Goal: Transaction & Acquisition: Purchase product/service

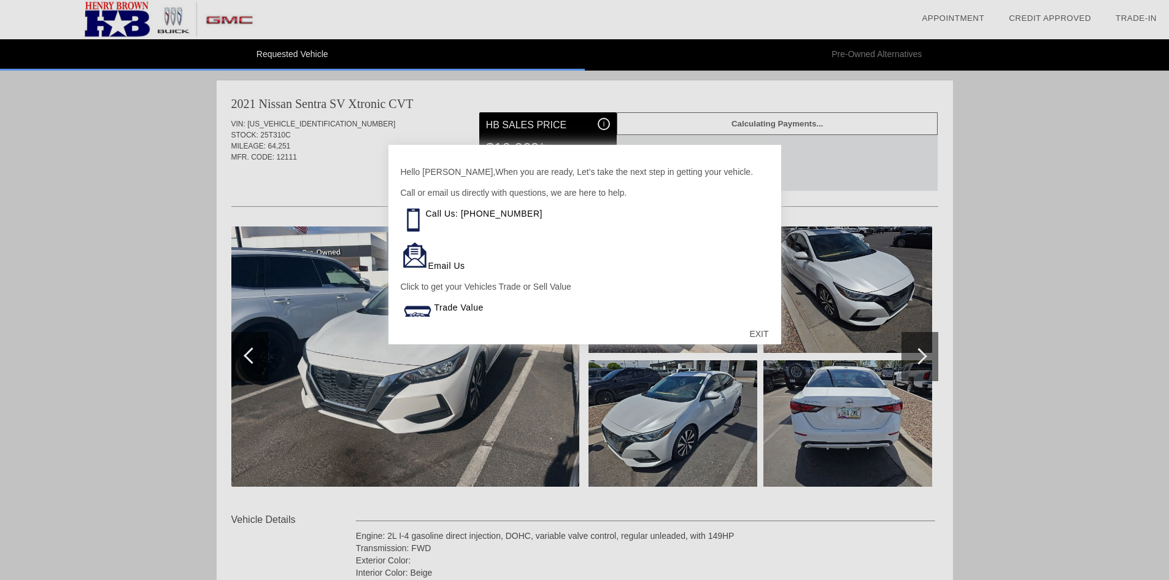
click at [739, 55] on div at bounding box center [584, 290] width 1169 height 580
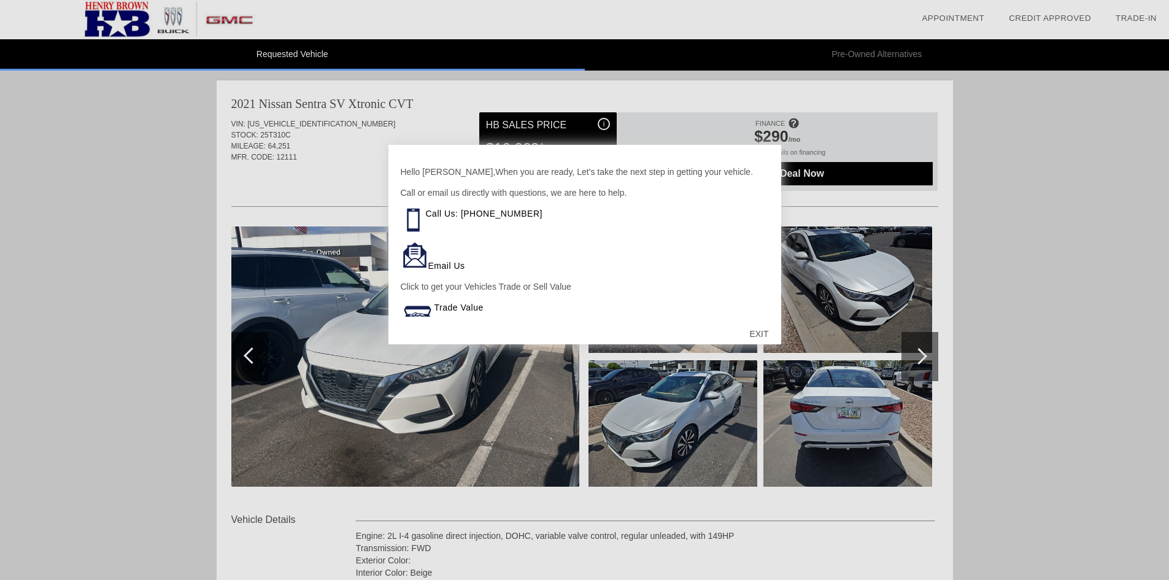
click at [760, 333] on div "EXIT" at bounding box center [759, 333] width 44 height 37
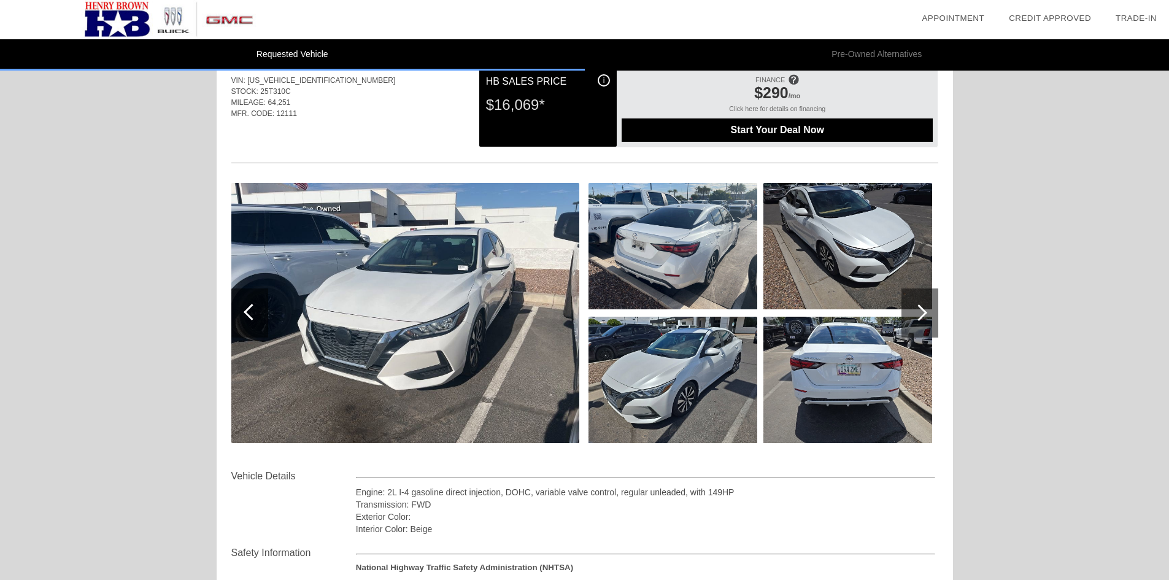
scroll to position [10, 0]
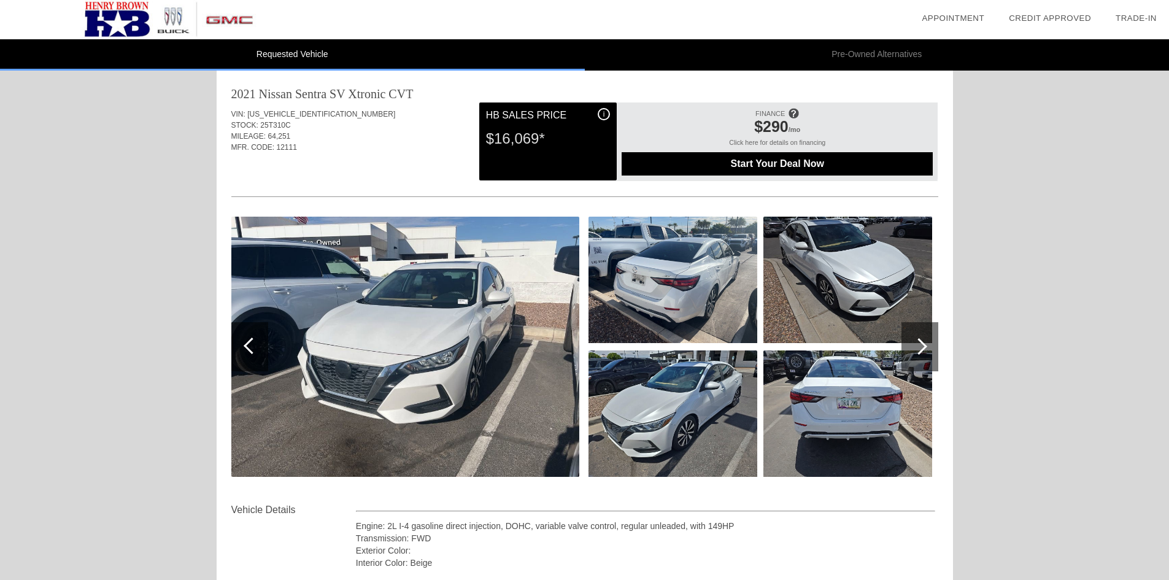
click at [774, 158] on div "Start Your Deal Now" at bounding box center [777, 163] width 311 height 23
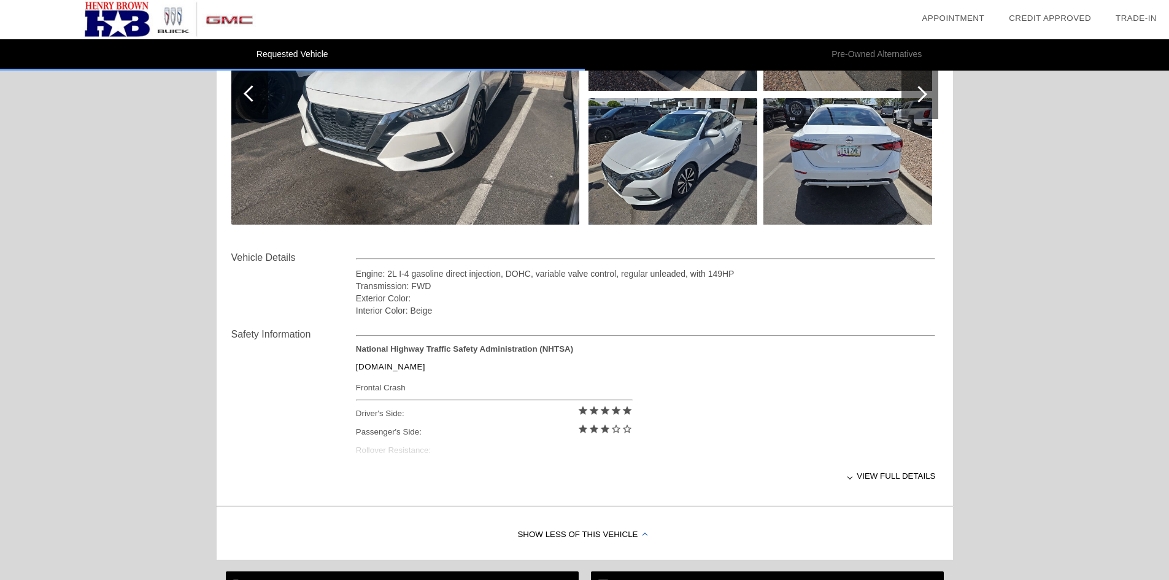
scroll to position [263, 0]
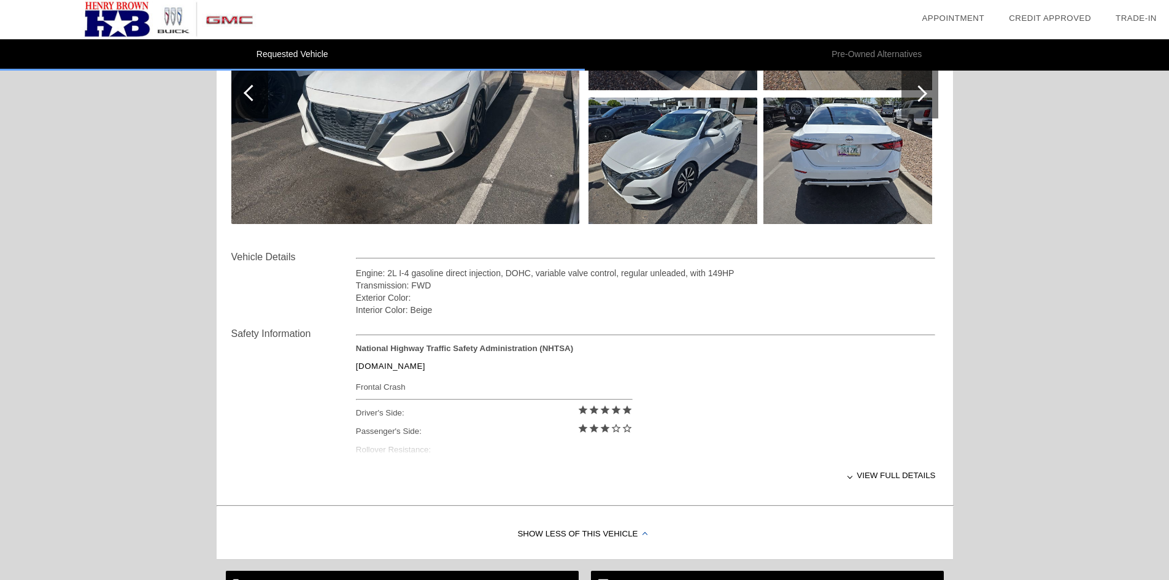
click at [865, 471] on div "View full details" at bounding box center [646, 475] width 580 height 30
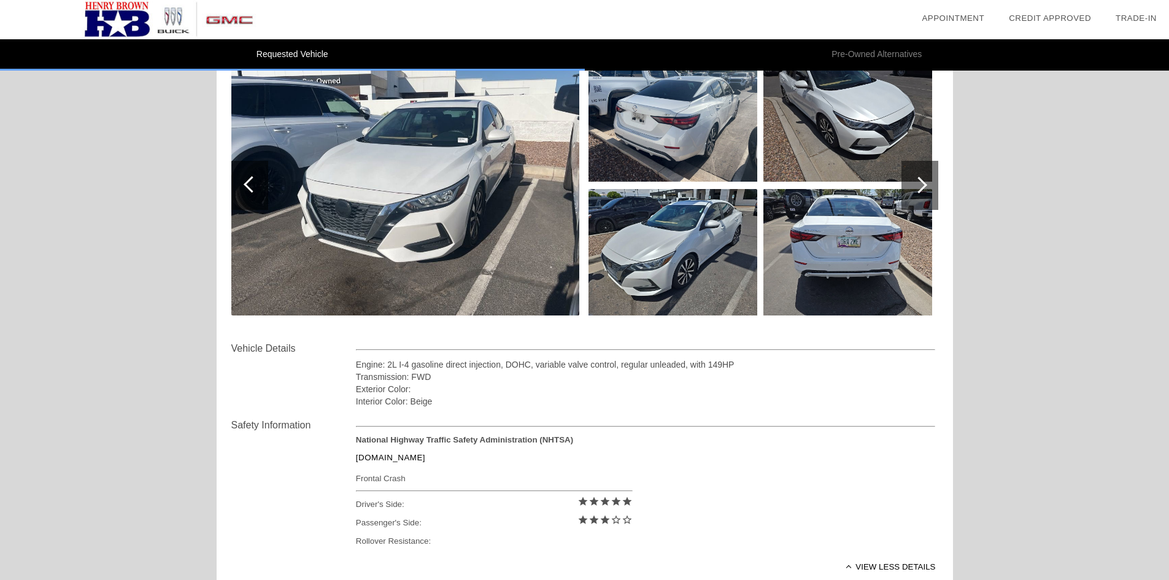
scroll to position [0, 0]
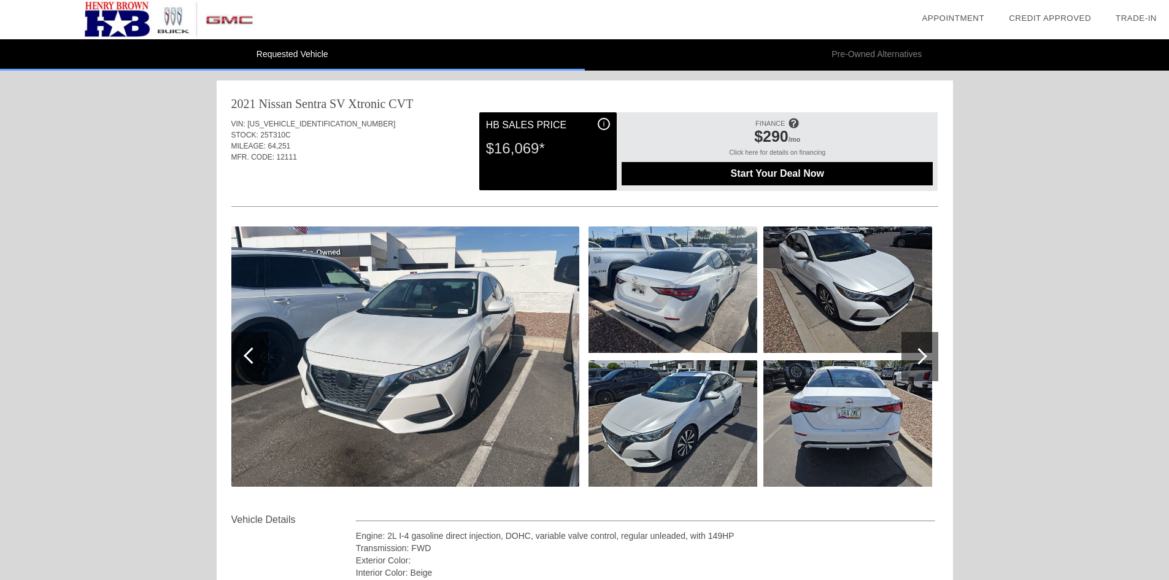
click at [512, 344] on img at bounding box center [405, 356] width 348 height 260
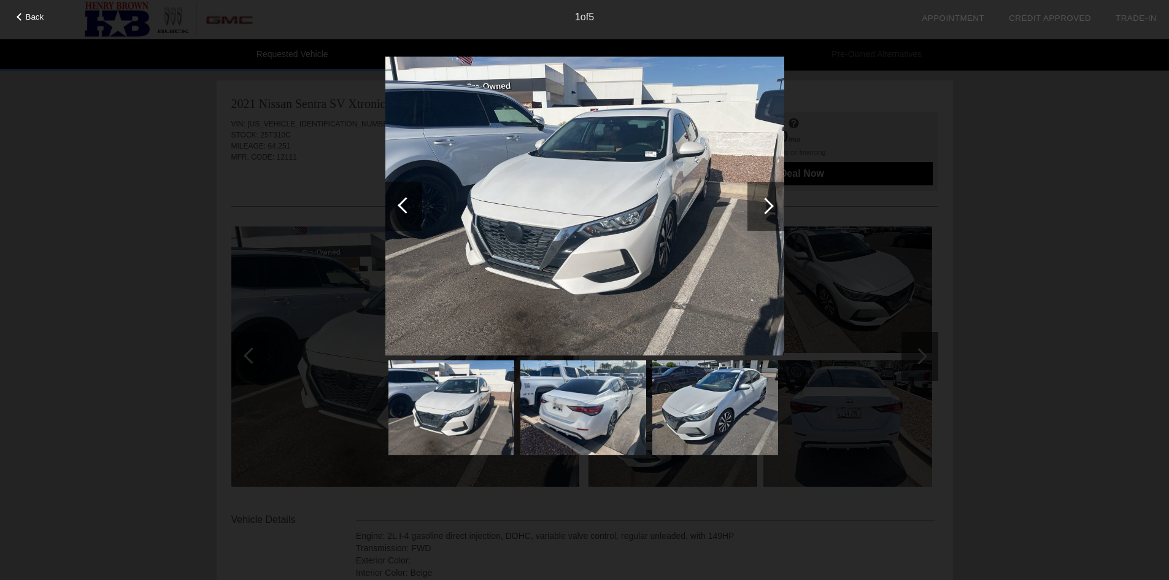
click at [766, 212] on div at bounding box center [765, 206] width 17 height 17
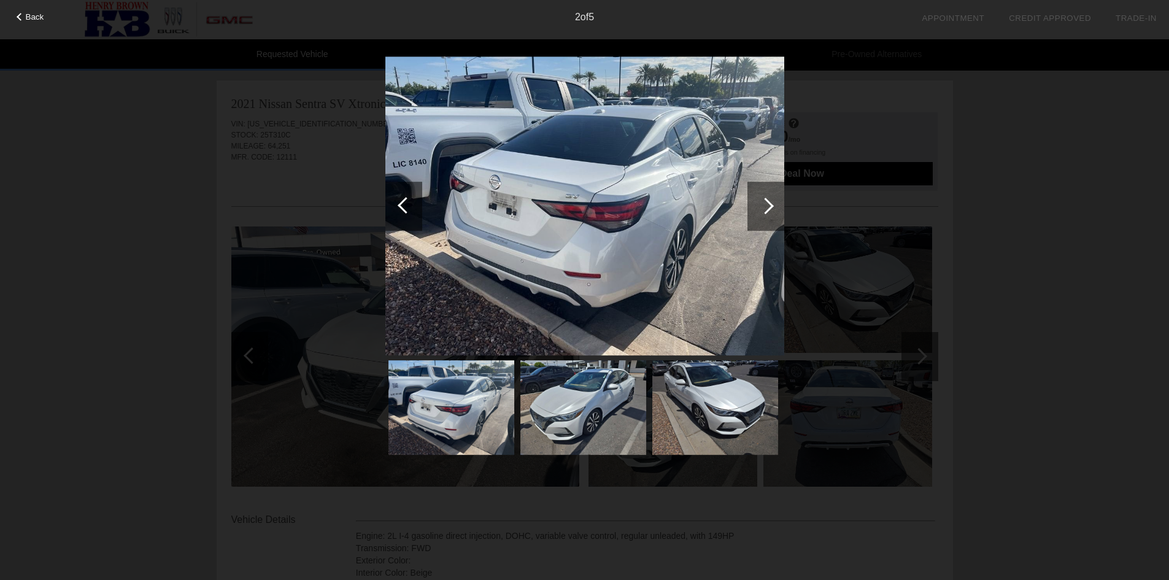
click at [766, 212] on div at bounding box center [765, 206] width 17 height 17
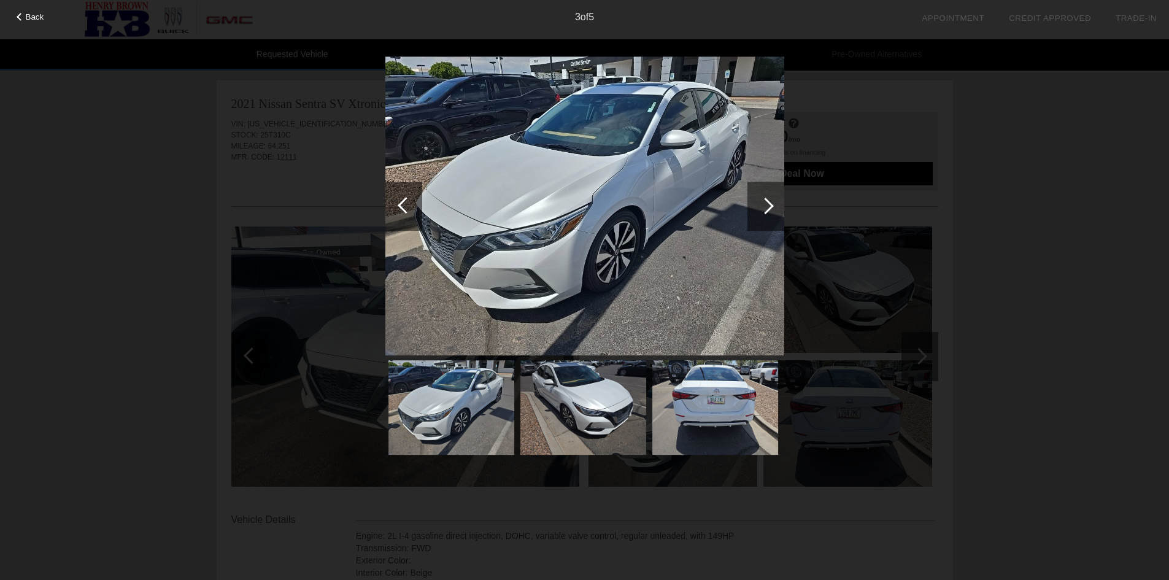
click at [766, 212] on div at bounding box center [765, 206] width 17 height 17
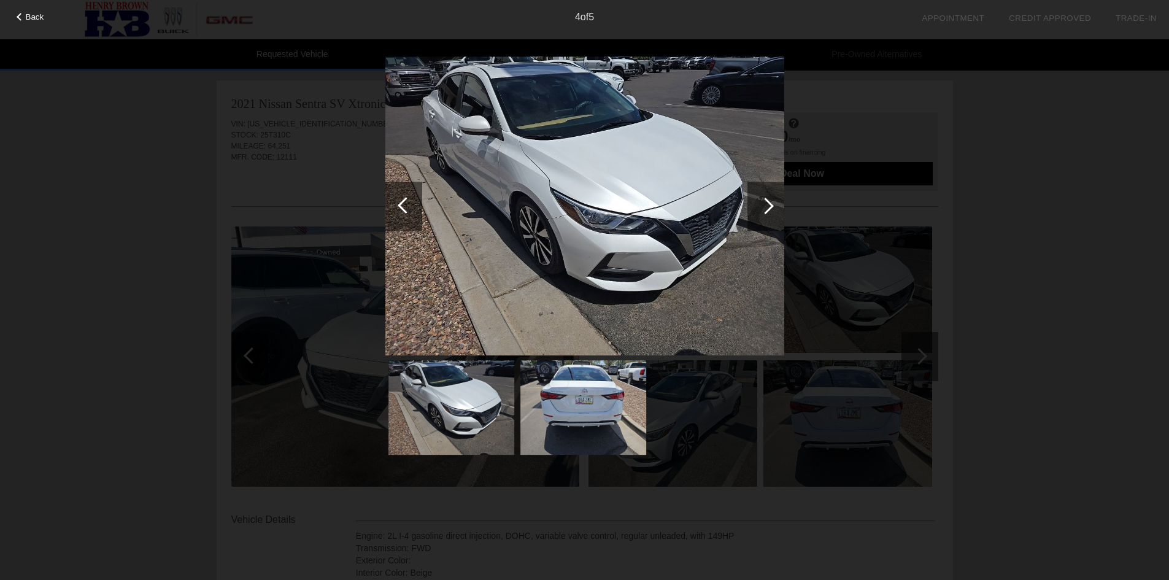
click at [766, 212] on div at bounding box center [765, 206] width 17 height 17
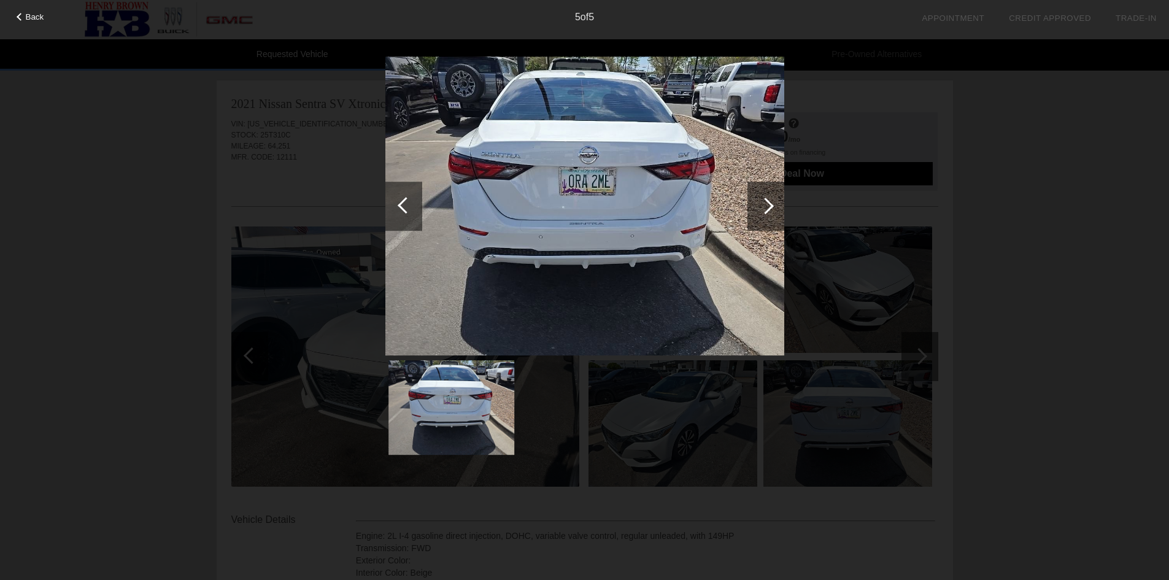
click at [400, 212] on div at bounding box center [403, 206] width 37 height 49
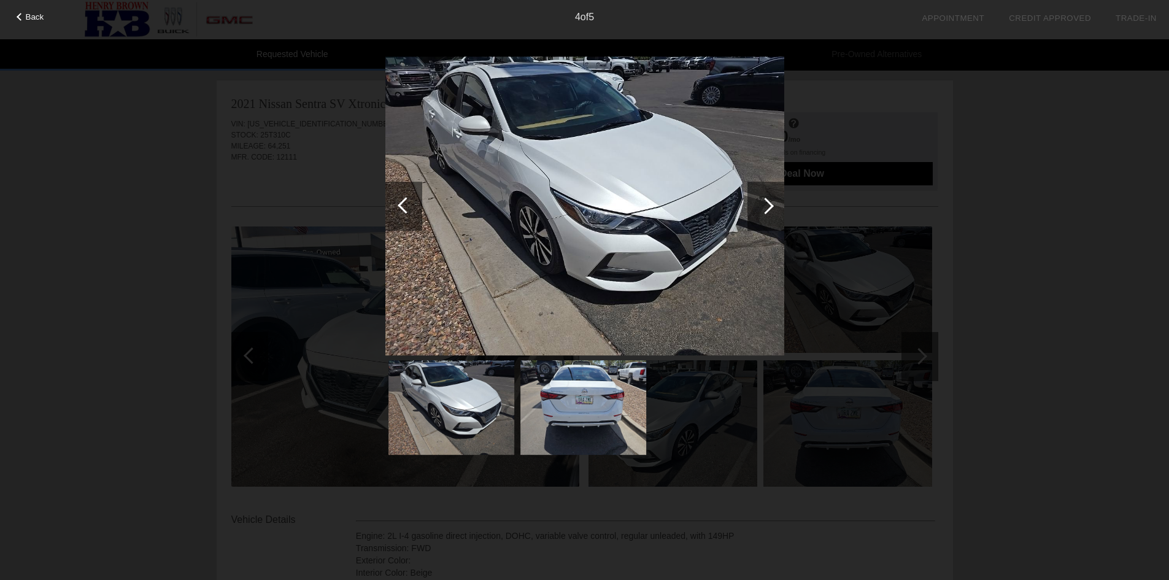
click at [763, 209] on div at bounding box center [765, 206] width 17 height 17
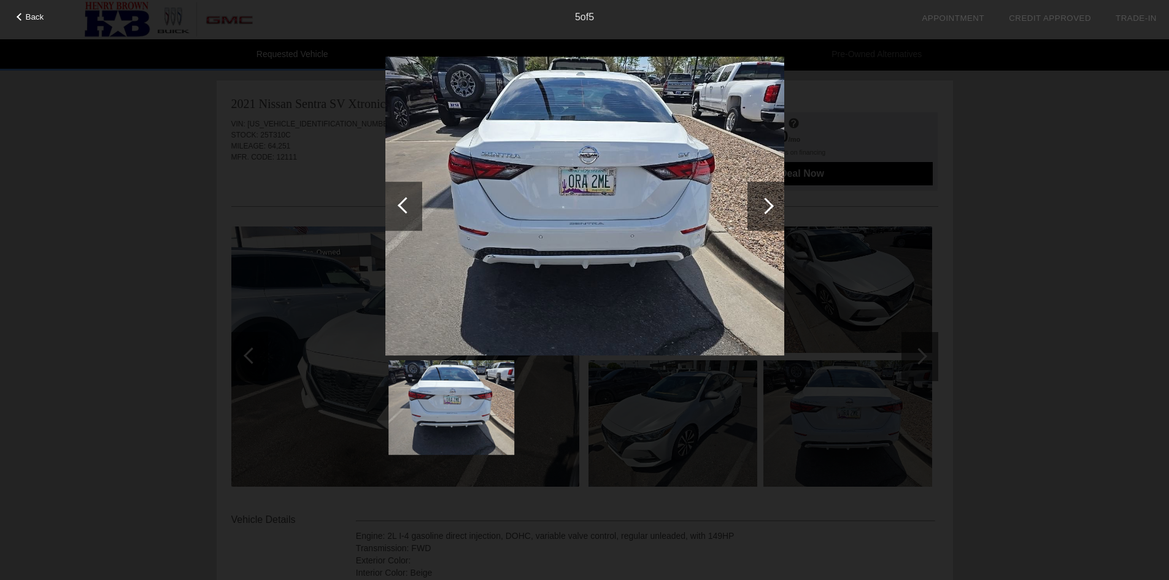
click at [763, 209] on div at bounding box center [765, 206] width 17 height 17
click at [768, 211] on div at bounding box center [765, 206] width 17 height 17
click at [766, 201] on div at bounding box center [765, 206] width 17 height 17
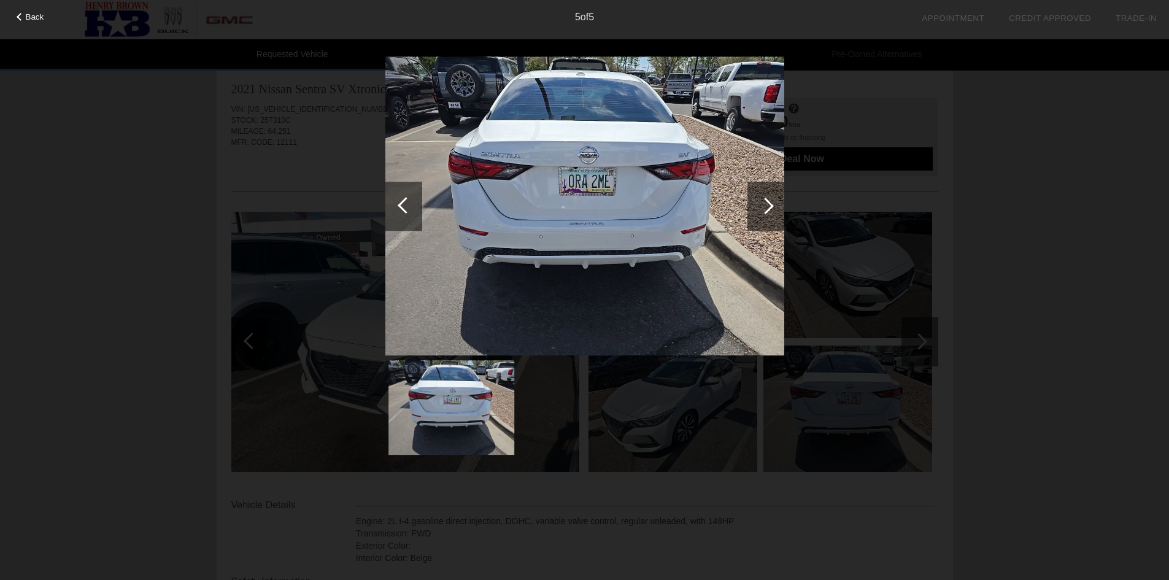
scroll to position [5, 0]
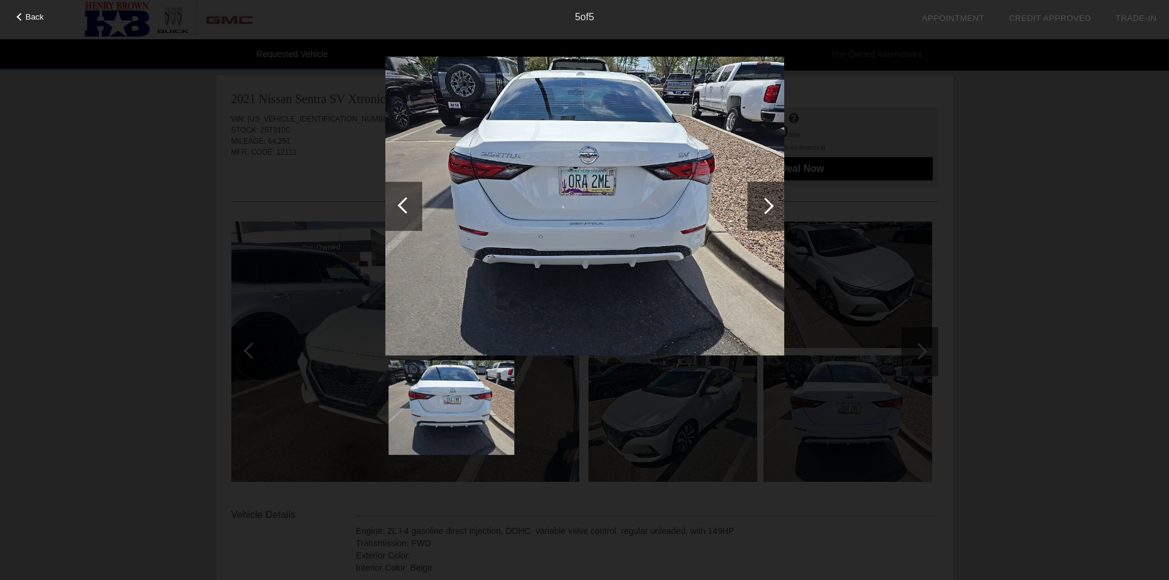
click at [766, 207] on div at bounding box center [765, 206] width 17 height 17
drag, startPoint x: 12, startPoint y: 10, endPoint x: 23, endPoint y: 18, distance: 14.5
click at [23, 18] on div "Back 5 of 5" at bounding box center [584, 290] width 1169 height 580
click at [23, 18] on div "Back" at bounding box center [30, 15] width 61 height 6
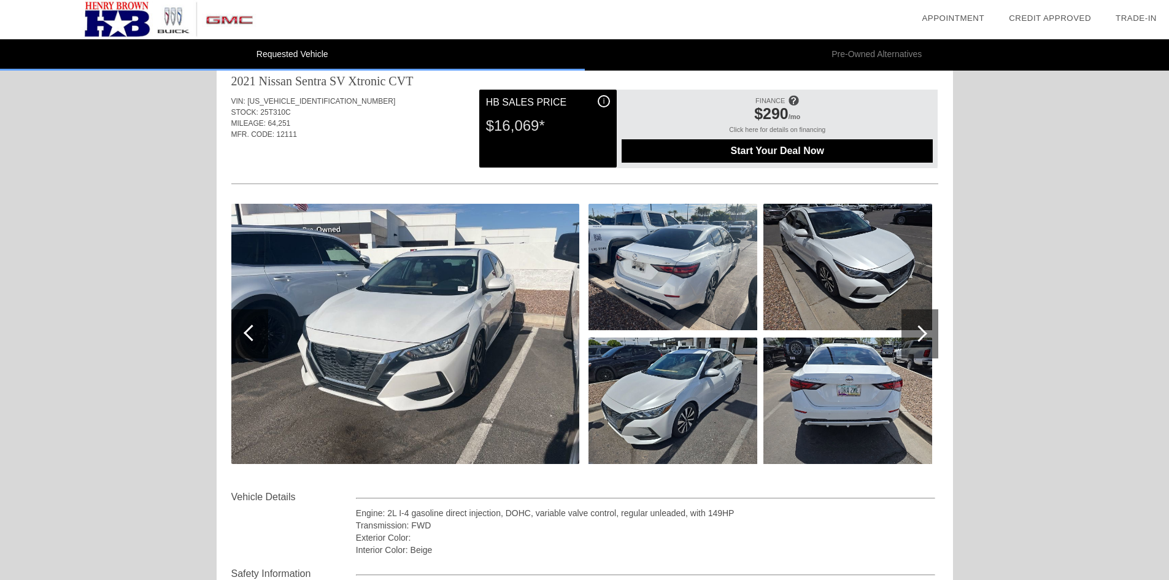
scroll to position [0, 0]
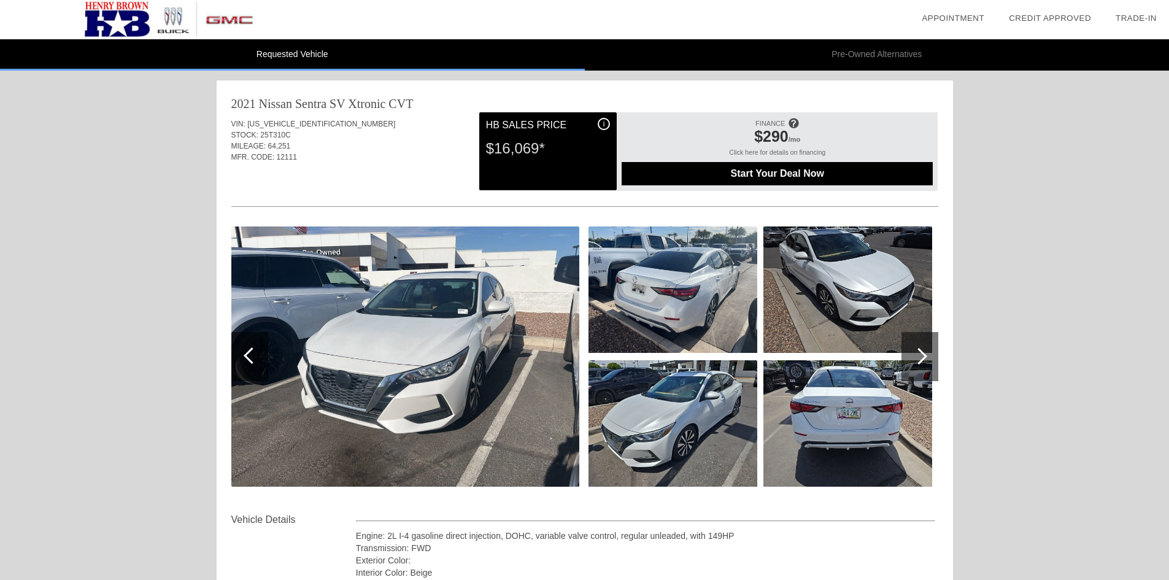
click at [528, 295] on img at bounding box center [405, 356] width 348 height 260
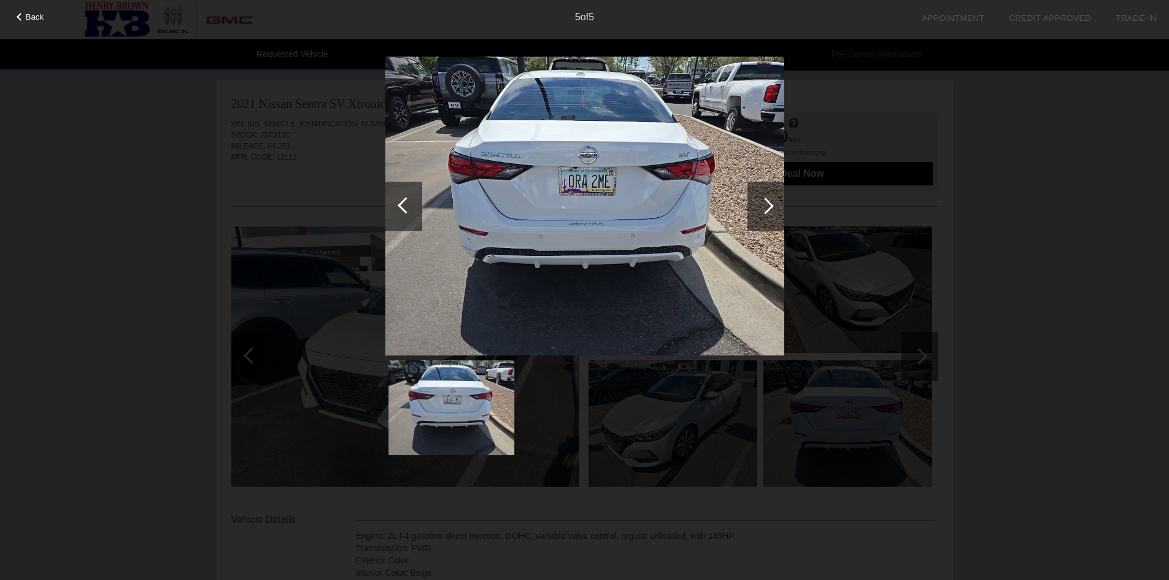
click at [762, 211] on div at bounding box center [765, 206] width 17 height 17
click at [765, 194] on div at bounding box center [765, 206] width 37 height 49
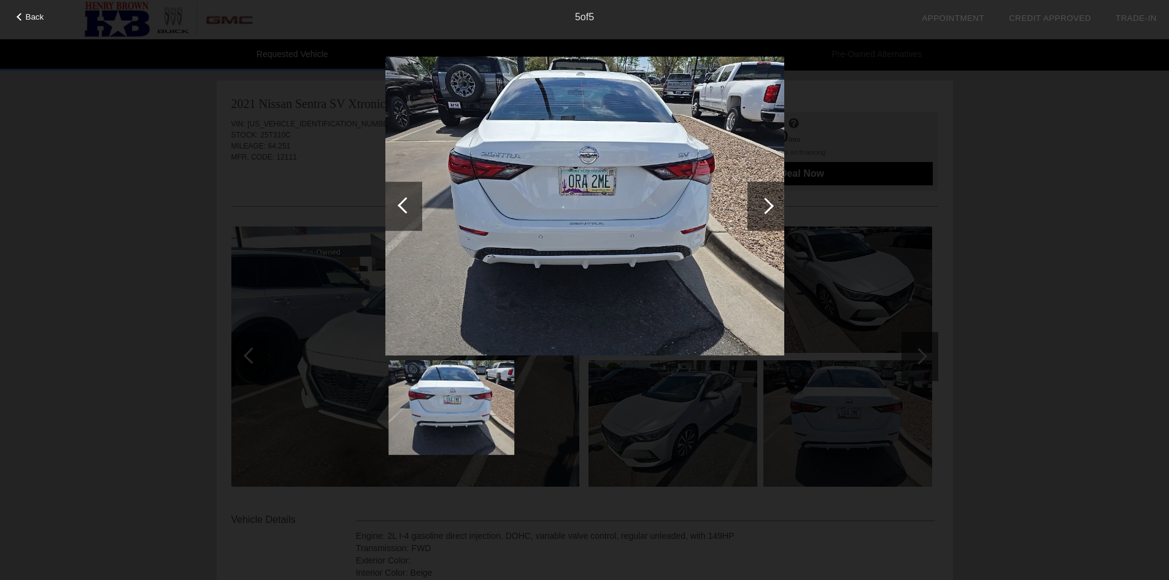
click at [765, 194] on div at bounding box center [765, 206] width 37 height 49
click at [770, 198] on div at bounding box center [765, 206] width 37 height 49
click at [25, 18] on div "Back" at bounding box center [30, 15] width 61 height 6
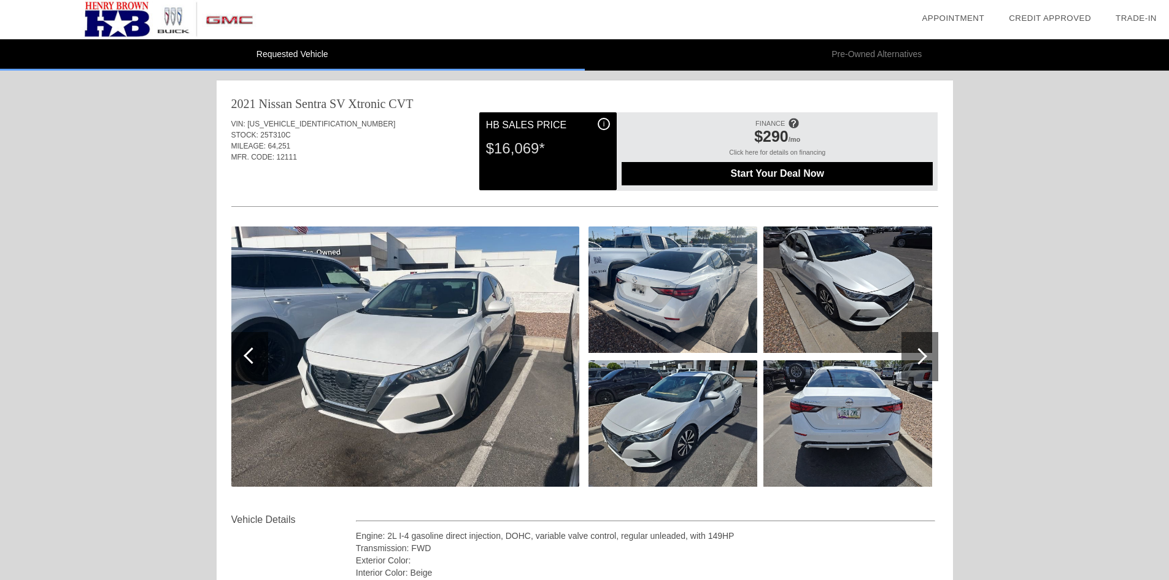
click at [819, 166] on div "Start Your Deal Now" at bounding box center [777, 173] width 311 height 23
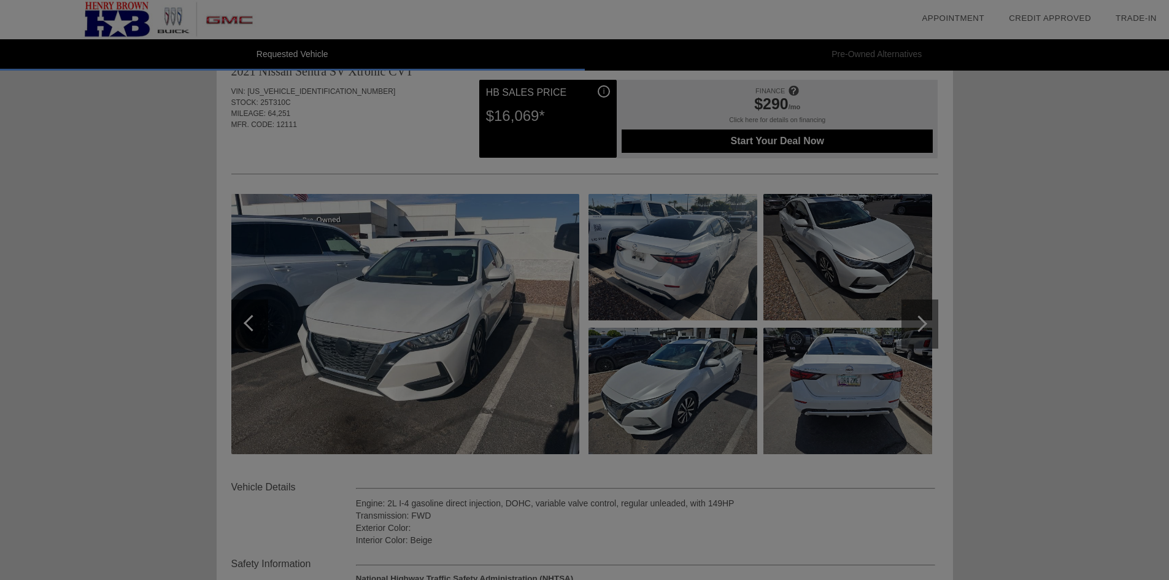
scroll to position [32, 0]
